Goal: Unclear: Browse casually

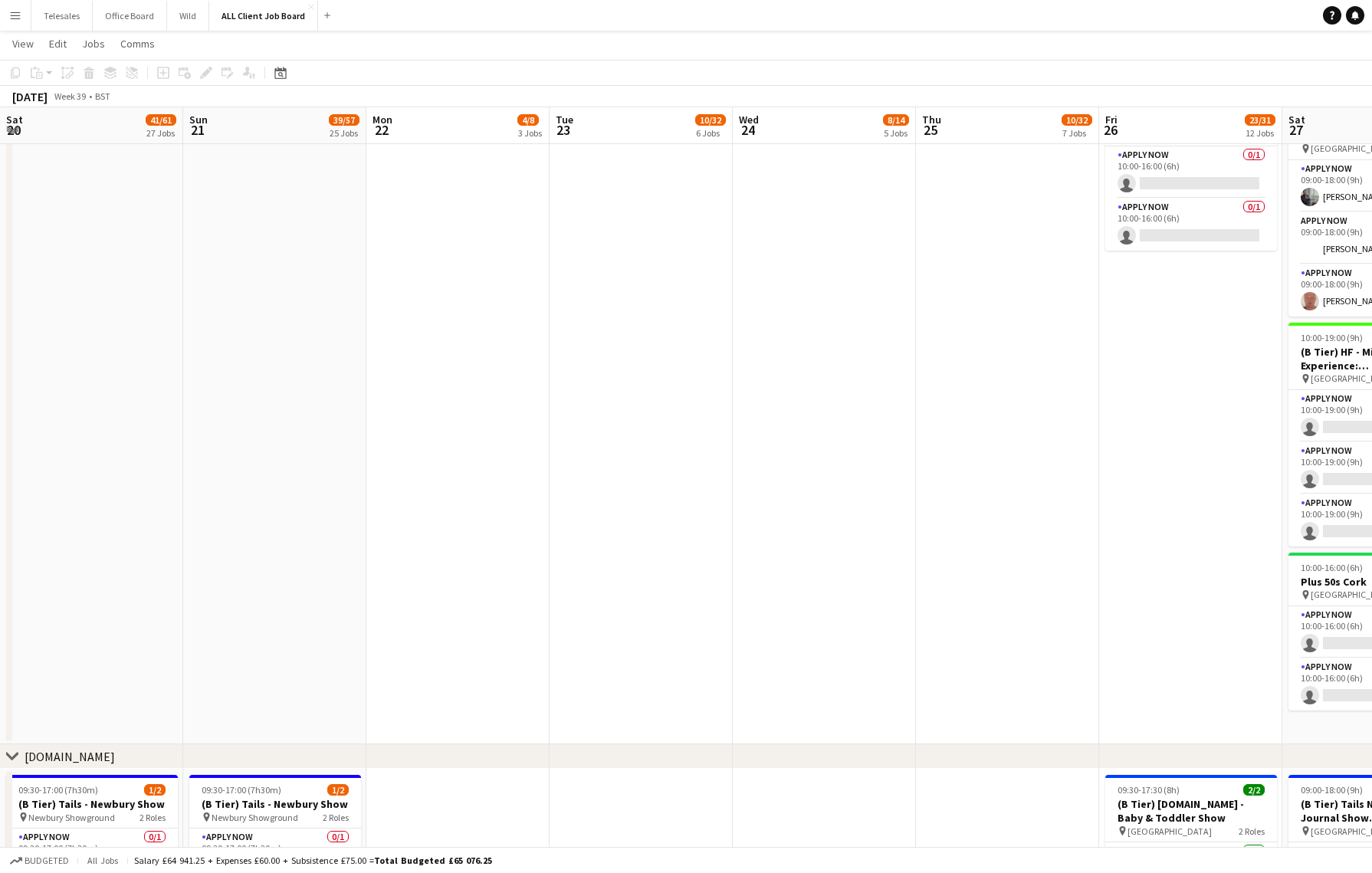
scroll to position [0, 681]
